Goal: Task Accomplishment & Management: Manage account settings

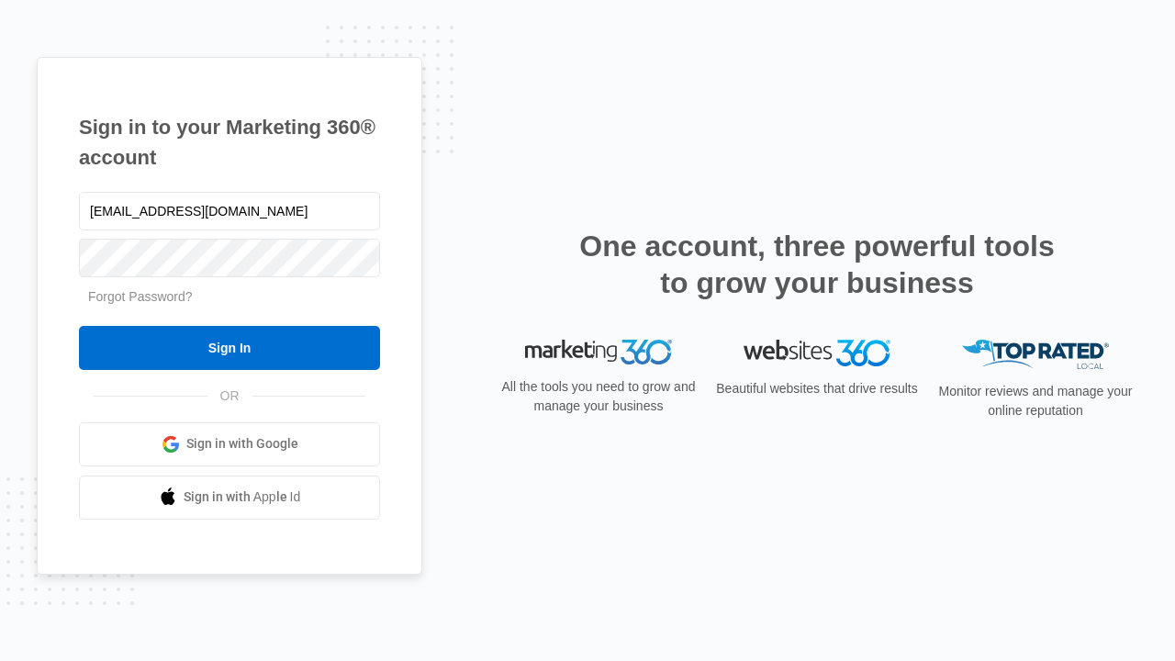
type input "dankie614@gmail.com"
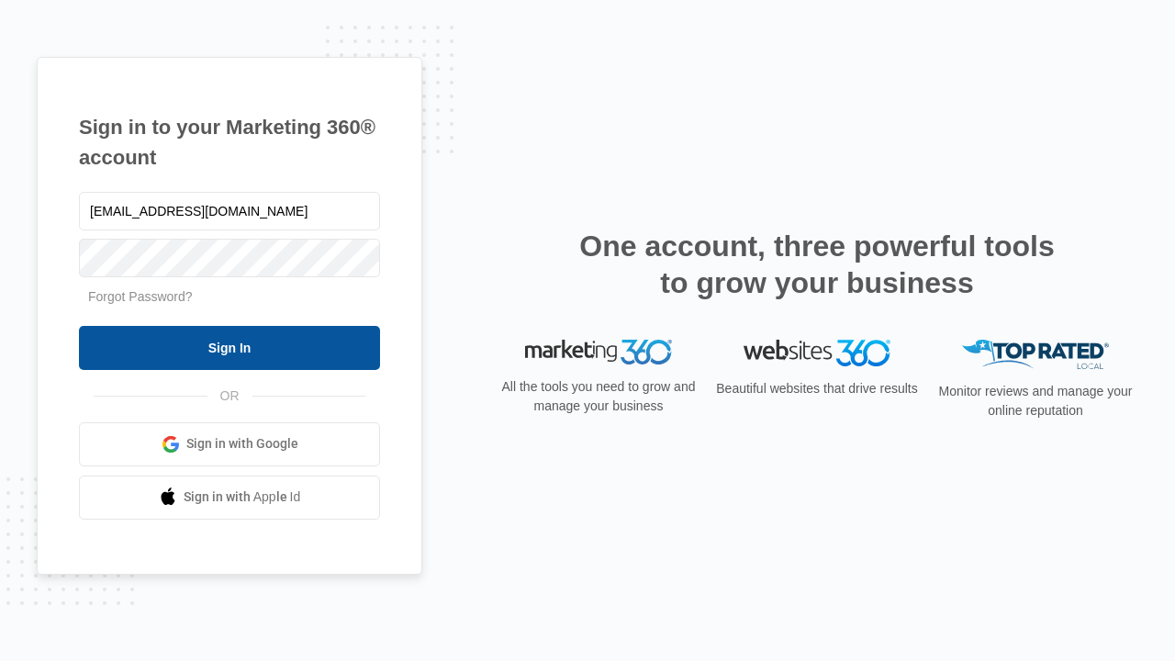
click at [230, 347] on input "Sign In" at bounding box center [229, 348] width 301 height 44
